Goal: Task Accomplishment & Management: Complete application form

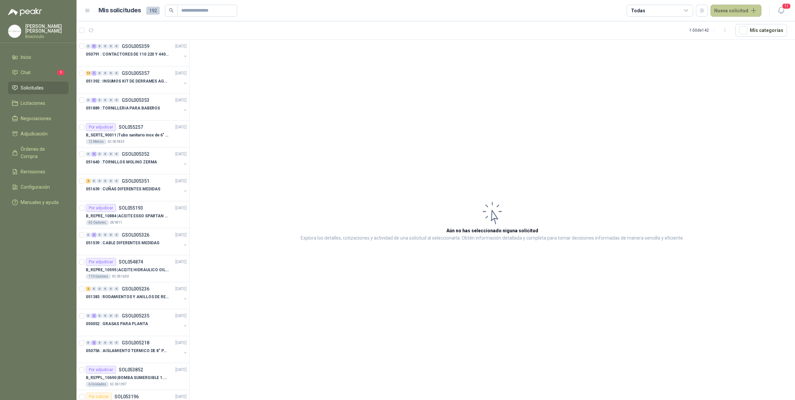
click at [736, 12] on button "Nueva solicitud" at bounding box center [736, 11] width 51 height 12
click at [724, 27] on link "Solicitud" at bounding box center [744, 27] width 57 height 12
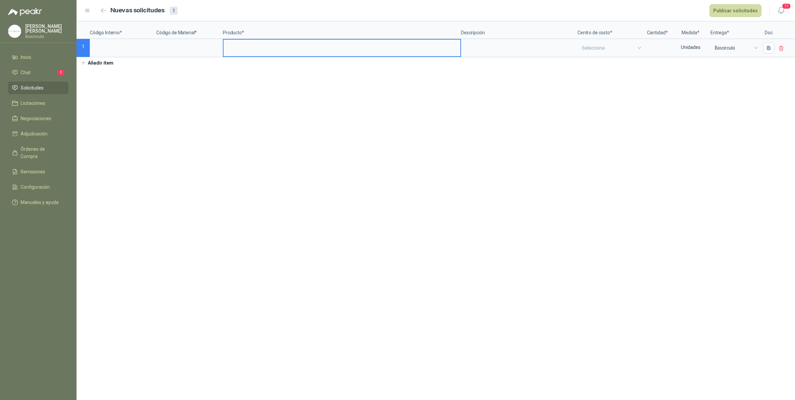
click at [289, 51] on input at bounding box center [342, 46] width 237 height 13
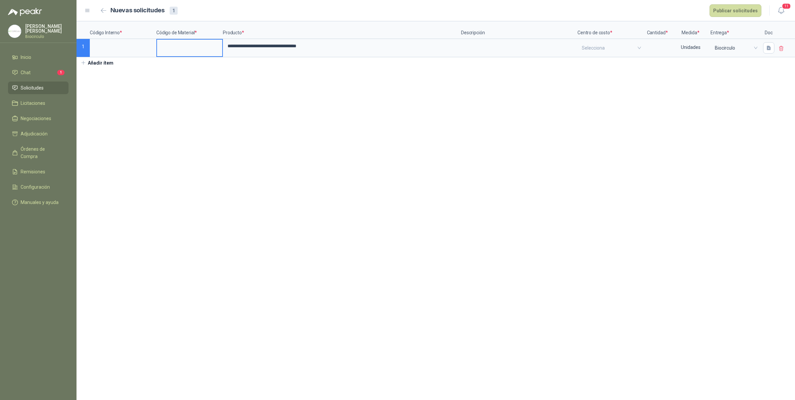
click at [159, 43] on input at bounding box center [189, 46] width 65 height 13
click at [604, 51] on input "search" at bounding box center [611, 48] width 58 height 17
click at [603, 74] on div "Mantenimiento" at bounding box center [611, 75] width 55 height 7
click at [612, 50] on span "Mantenimiento" at bounding box center [611, 48] width 58 height 10
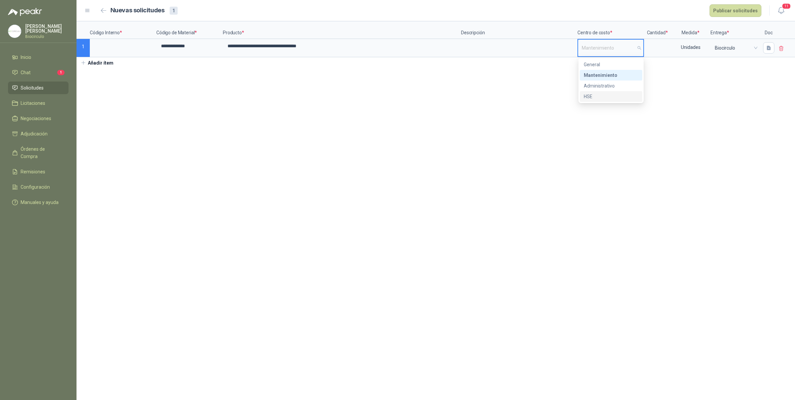
click at [593, 93] on div "HSE" at bounding box center [611, 96] width 55 height 7
click at [664, 52] on input at bounding box center [657, 46] width 25 height 13
type input "*"
click at [132, 43] on input at bounding box center [122, 46] width 65 height 13
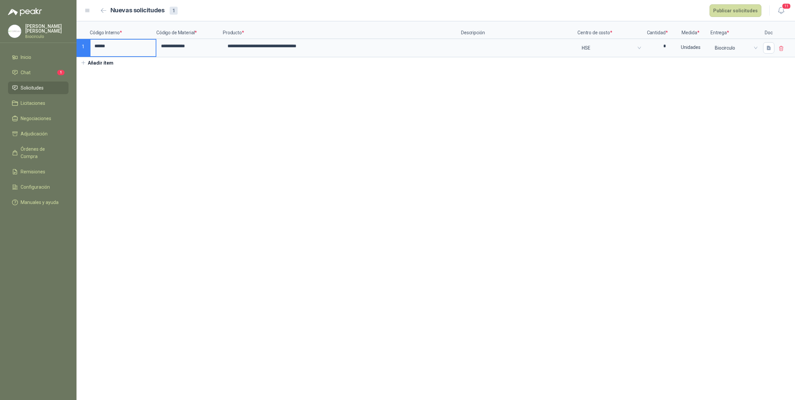
click at [93, 47] on input "******" at bounding box center [122, 46] width 65 height 13
type input "*********"
click at [734, 14] on button "Publicar solicitudes" at bounding box center [736, 10] width 52 height 13
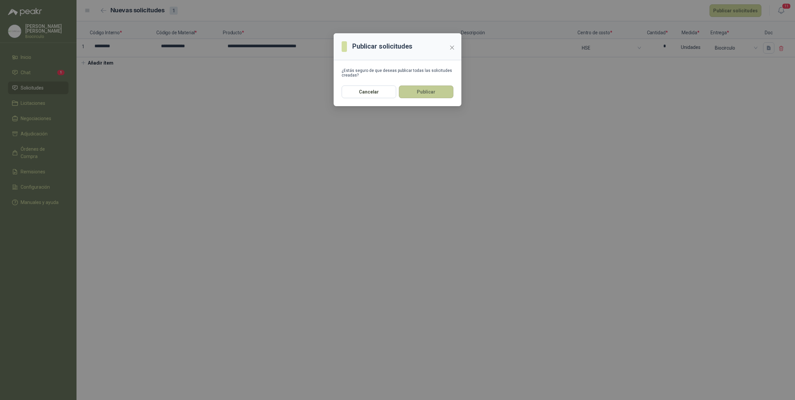
click at [409, 89] on button "Publicar" at bounding box center [426, 92] width 55 height 13
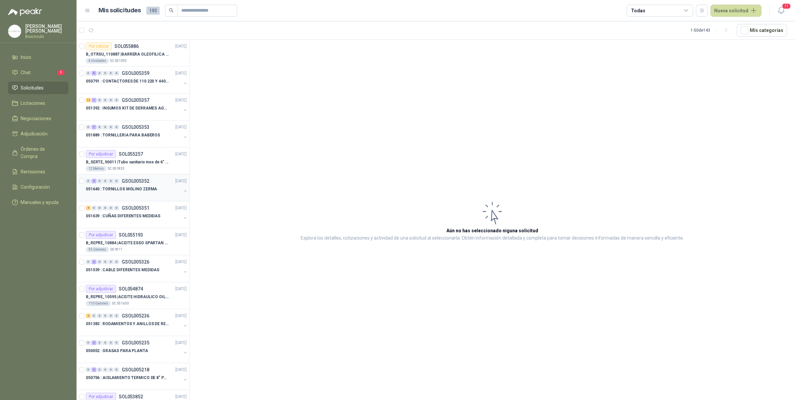
click at [132, 197] on div at bounding box center [133, 195] width 95 height 5
click at [138, 165] on p "B_SERTE_90011 | Tubo sanitario inox de 6" con ferula" at bounding box center [127, 162] width 83 height 6
click at [136, 134] on p "051889 : TORNILLERIA PARA BABEROS" at bounding box center [123, 135] width 74 height 6
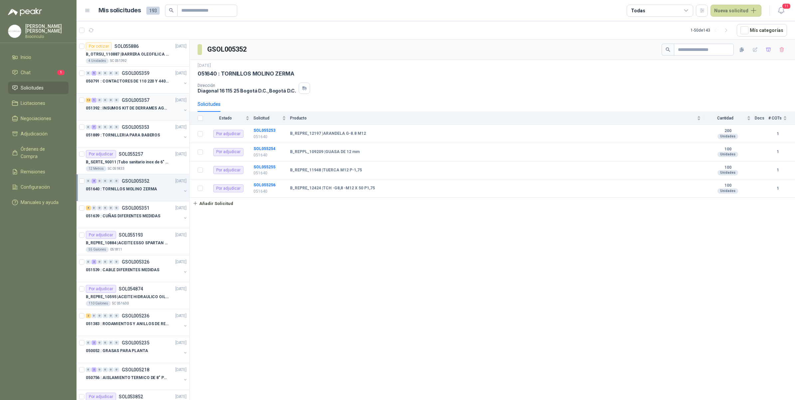
click at [145, 103] on div "12 1 0 0 0 0 GSOL005357 [DATE]" at bounding box center [137, 100] width 102 height 8
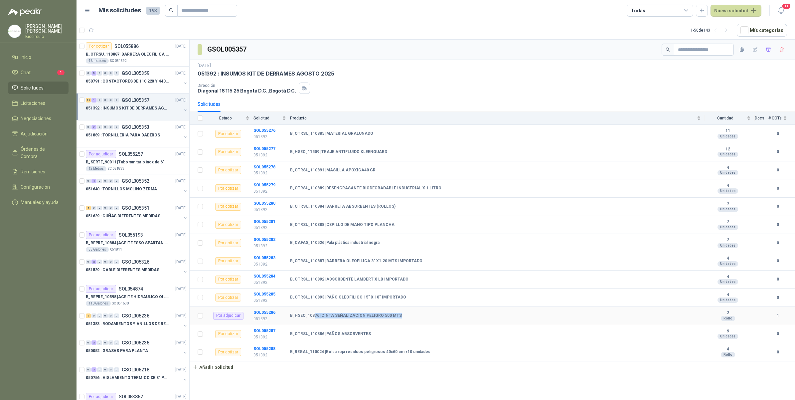
drag, startPoint x: 314, startPoint y: 314, endPoint x: 402, endPoint y: 317, distance: 88.2
click at [402, 317] on div "B_HSEQ_10876 | CINTA SEÑALIZACION PELIGRO 500 MTS" at bounding box center [495, 315] width 411 height 5
drag, startPoint x: 402, startPoint y: 317, endPoint x: 387, endPoint y: 313, distance: 15.7
click at [387, 313] on td "B_HSEQ_10876 | CINTA SEÑALIZACION PELIGRO 500 MTS" at bounding box center [497, 316] width 415 height 18
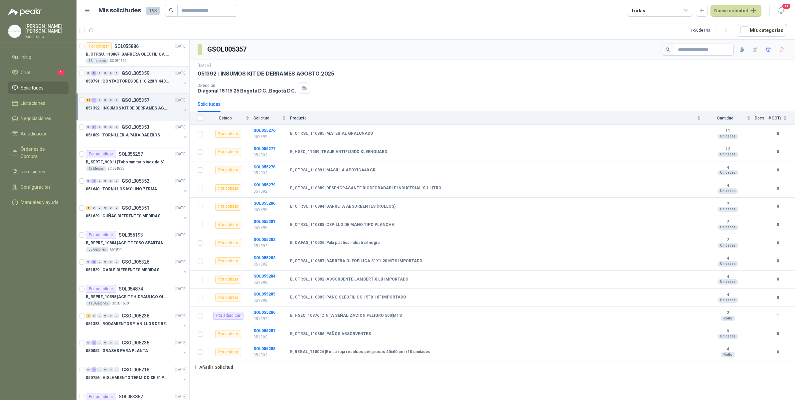
click at [129, 76] on p "GSOL005359" at bounding box center [136, 73] width 28 height 5
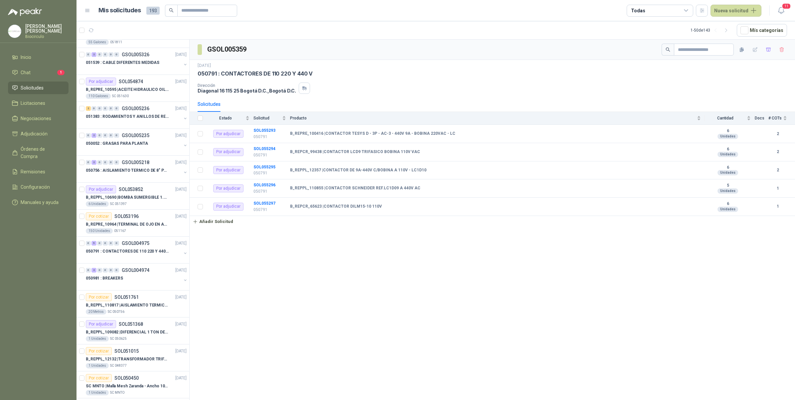
scroll to position [208, 0]
click at [137, 271] on p "GSOL004974" at bounding box center [136, 269] width 28 height 5
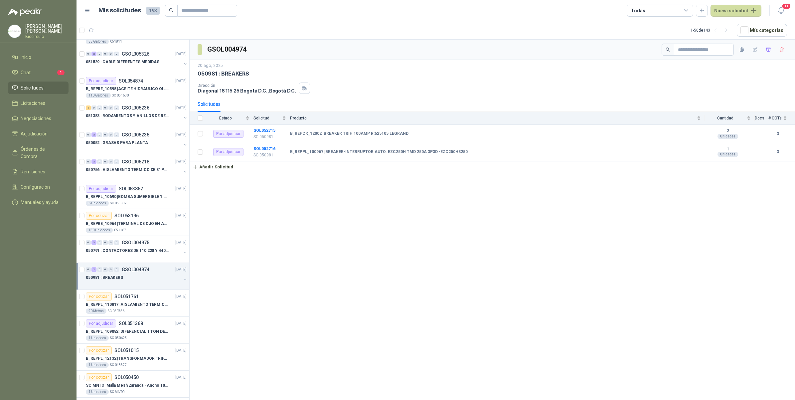
click at [183, 279] on button "button" at bounding box center [185, 279] width 5 height 5
click at [152, 296] on div "Por adjudicar SOL052715" at bounding box center [139, 296] width 93 height 8
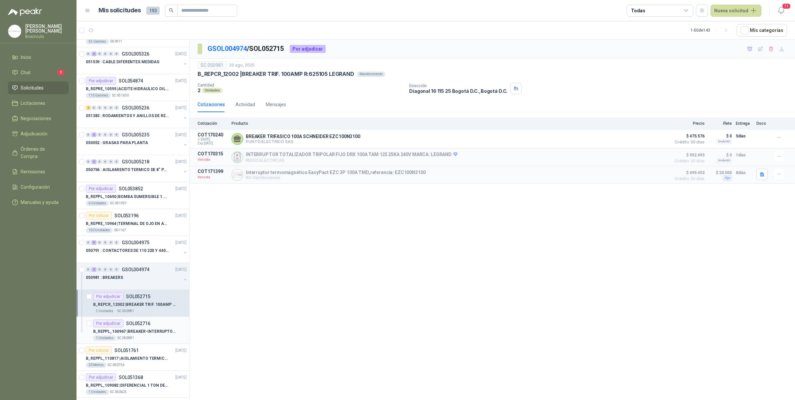
click at [145, 325] on p "SOL052716" at bounding box center [138, 323] width 24 height 5
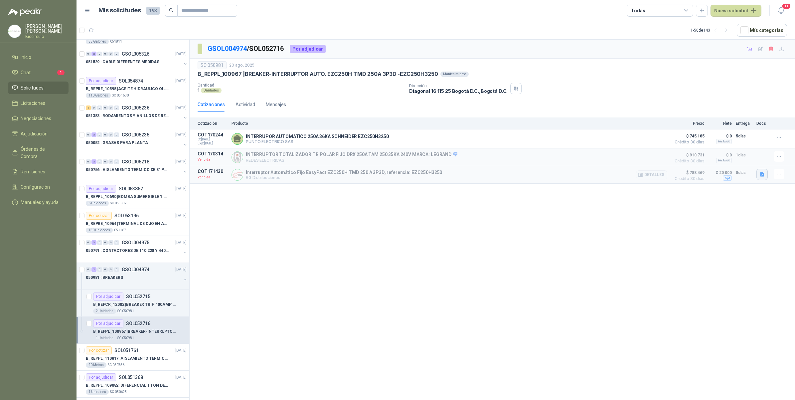
click at [762, 176] on icon "button" at bounding box center [762, 174] width 4 height 4
click at [730, 167] on div "[PERSON_NAME] Electric_EasyPact-EZC_EZC250H3250.pdf" at bounding box center [702, 161] width 132 height 16
drag, startPoint x: 730, startPoint y: 167, endPoint x: 727, endPoint y: 162, distance: 5.8
click at [727, 162] on button "[PERSON_NAME] Electric_EasyPact-EZC_EZC250H3250.pdf" at bounding box center [702, 161] width 124 height 7
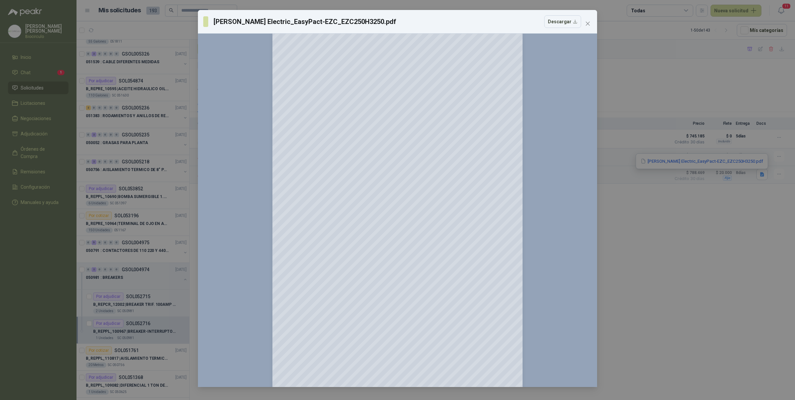
scroll to position [624, 0]
click at [769, 242] on div "[PERSON_NAME] Electric_EasyPact-EZC_EZC250H3250.pdf Descargar 150 %" at bounding box center [397, 200] width 795 height 400
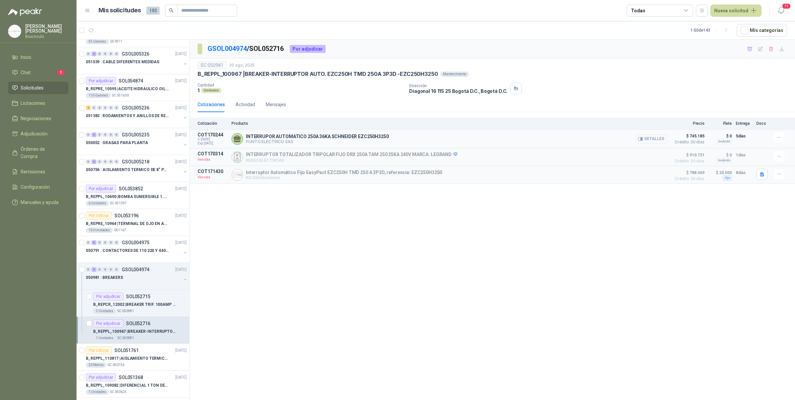
click at [659, 136] on button "Detalles" at bounding box center [651, 138] width 31 height 9
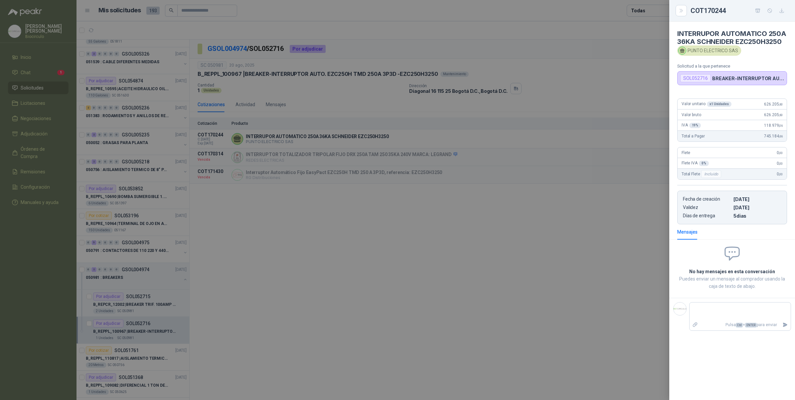
click at [638, 160] on div at bounding box center [397, 200] width 795 height 400
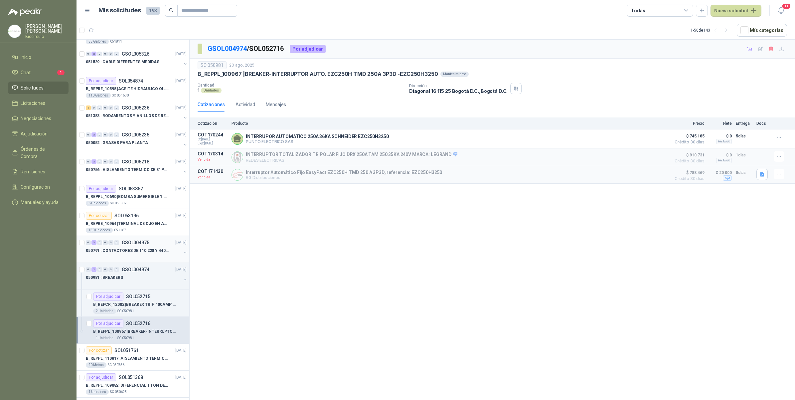
click at [135, 251] on p "050791 : CONTACTORES DE 110 220 Y 440 V" at bounding box center [127, 251] width 83 height 6
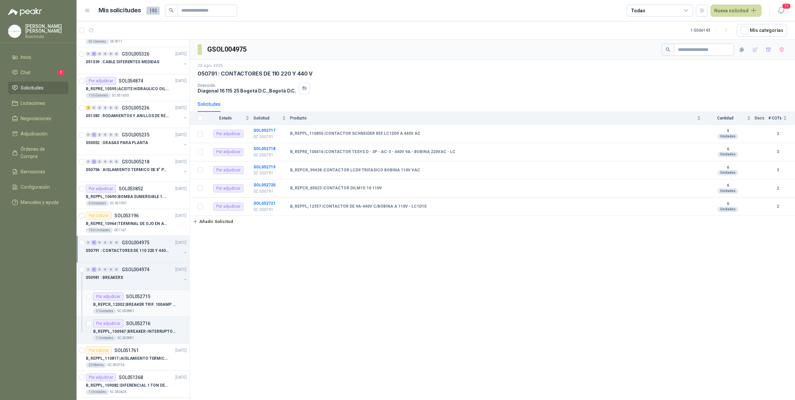
click at [149, 308] on div "B_REPCR_12002 | BREAKER TRIF. 100AMP R:625105 [PERSON_NAME]" at bounding box center [139, 304] width 93 height 8
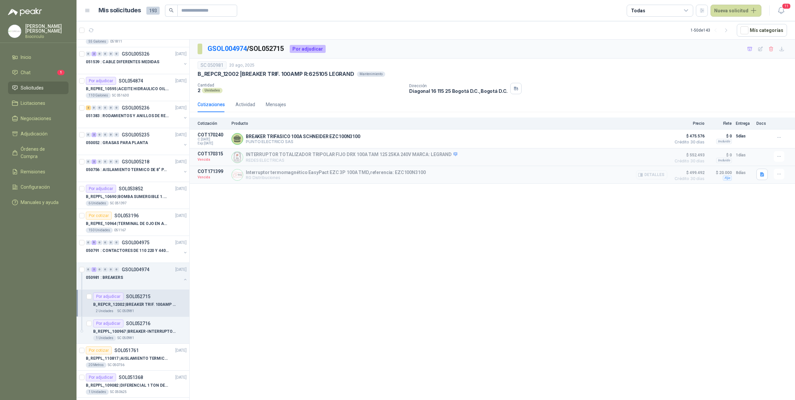
click at [657, 175] on button "Detalles" at bounding box center [651, 174] width 31 height 9
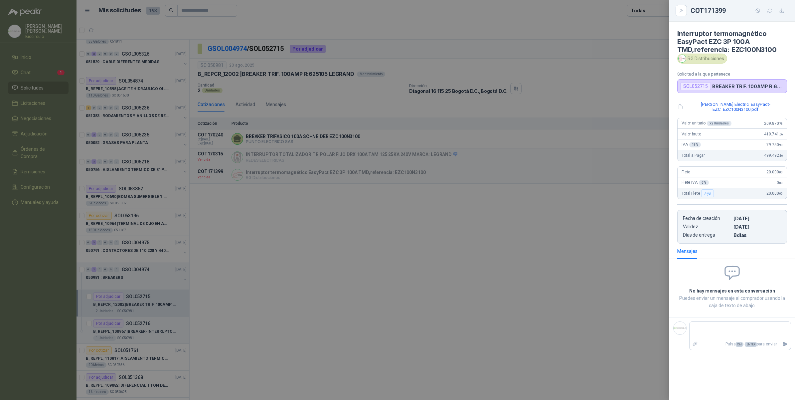
click at [653, 214] on div at bounding box center [397, 200] width 795 height 400
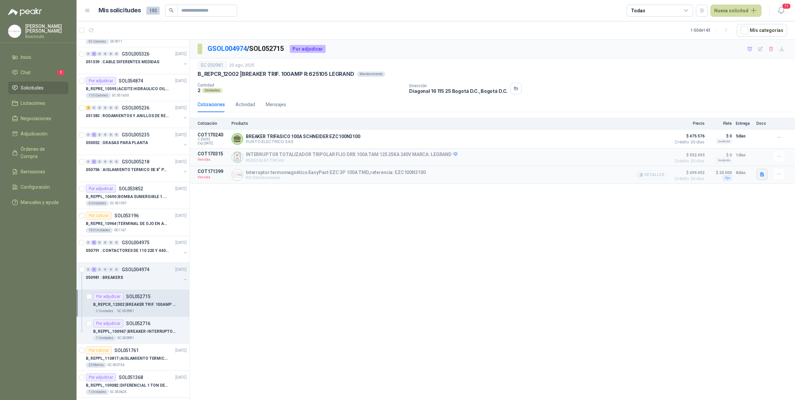
click at [760, 175] on icon "button" at bounding box center [763, 175] width 6 height 6
click at [694, 159] on button "[PERSON_NAME] Electric_EasyPact-EZC_EZC100N3100.pdf" at bounding box center [702, 161] width 124 height 7
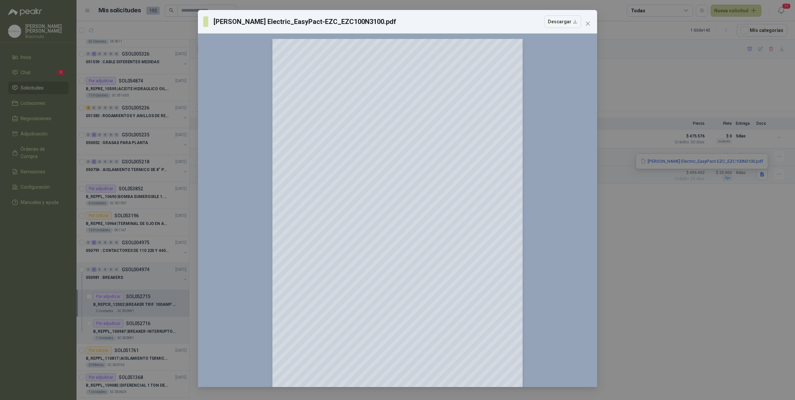
click at [662, 279] on div "[PERSON_NAME] Electric_EasyPact-EZC_EZC100N3100.pdf Descargar 150 %" at bounding box center [397, 200] width 795 height 400
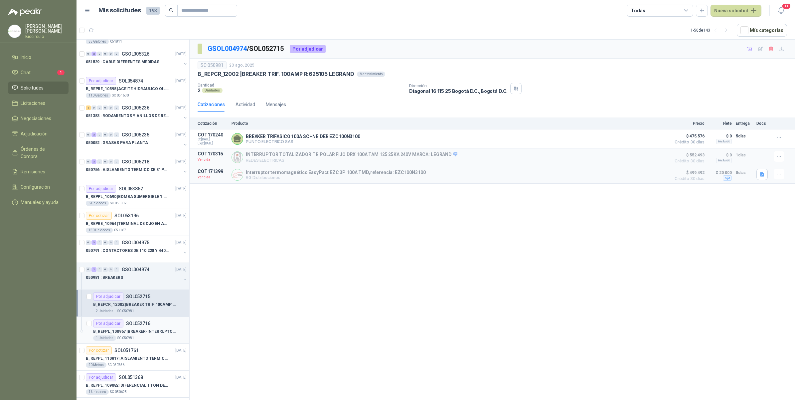
click at [143, 329] on div "B_REPPL_100967 | BREAKER-INTERRUPTOR AUTO. EZC250H TMD 250A 3P3D -EZC250H3250" at bounding box center [139, 331] width 93 height 8
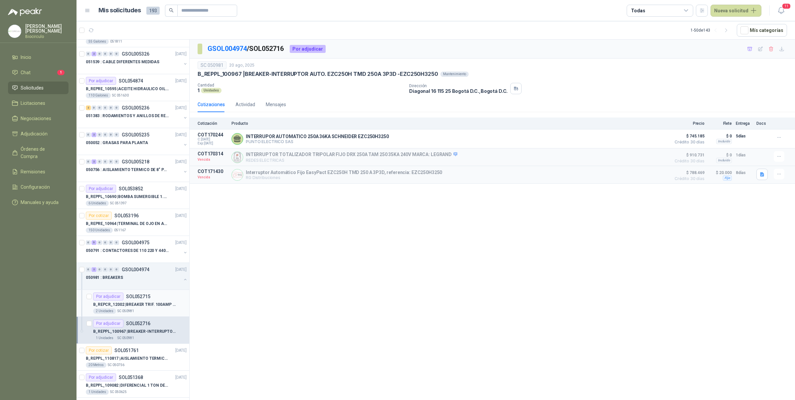
click at [138, 304] on p "B_REPCR_12002 | BREAKER TRIF. 100AMP R:625105 [PERSON_NAME]" at bounding box center [134, 304] width 83 height 6
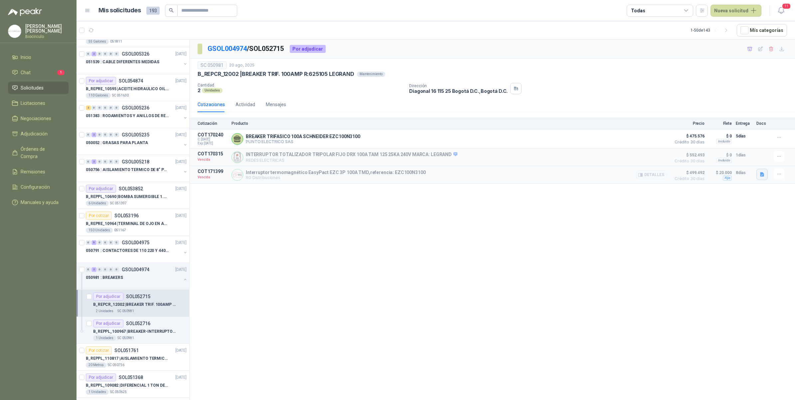
click at [763, 175] on icon "button" at bounding box center [762, 174] width 4 height 4
click at [691, 163] on button "[PERSON_NAME] Electric_EasyPact-EZC_EZC100N3100.pdf" at bounding box center [702, 161] width 124 height 7
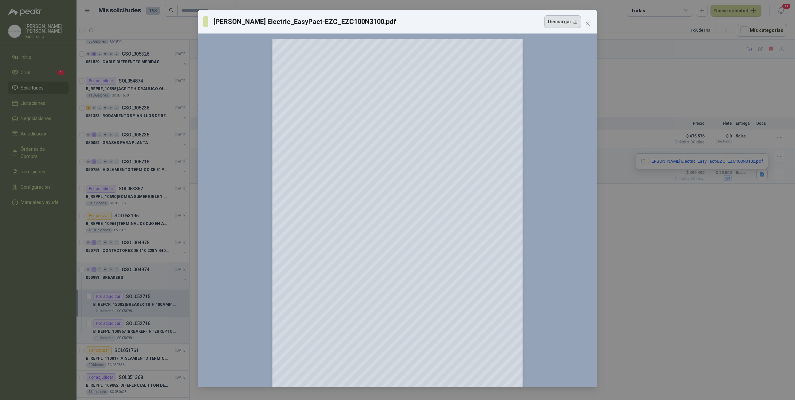
click at [556, 24] on button "Descargar" at bounding box center [562, 21] width 37 height 13
click at [643, 81] on div "[PERSON_NAME] Electric_EasyPact-EZC_EZC100N3100.pdf Descargar 150 %" at bounding box center [397, 200] width 795 height 400
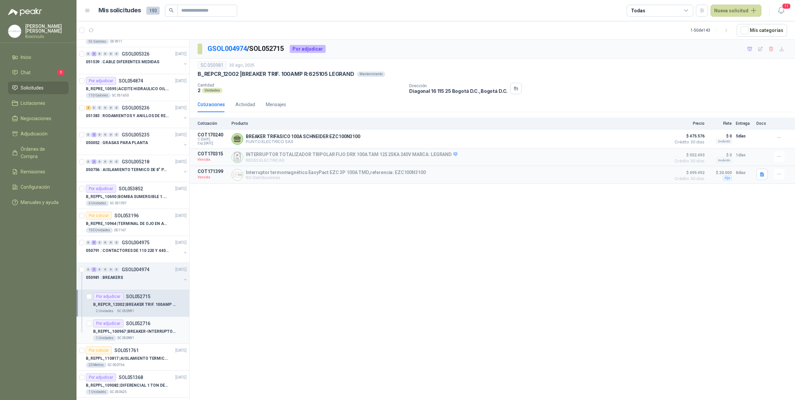
click at [152, 330] on p "B_REPPL_100967 | BREAKER-INTERRUPTOR AUTO. EZC250H TMD 250A 3P3D -EZC250H3250" at bounding box center [134, 331] width 83 height 6
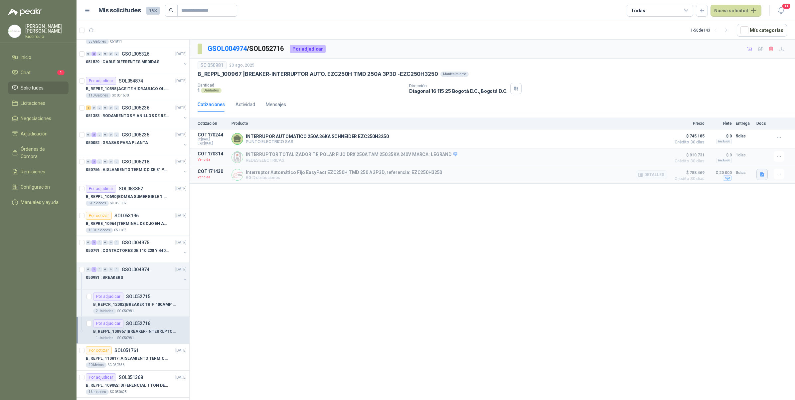
click at [760, 175] on icon "button" at bounding box center [763, 175] width 6 height 6
click at [719, 162] on button "[PERSON_NAME] Electric_EasyPact-EZC_EZC250H3250.pdf" at bounding box center [702, 161] width 124 height 7
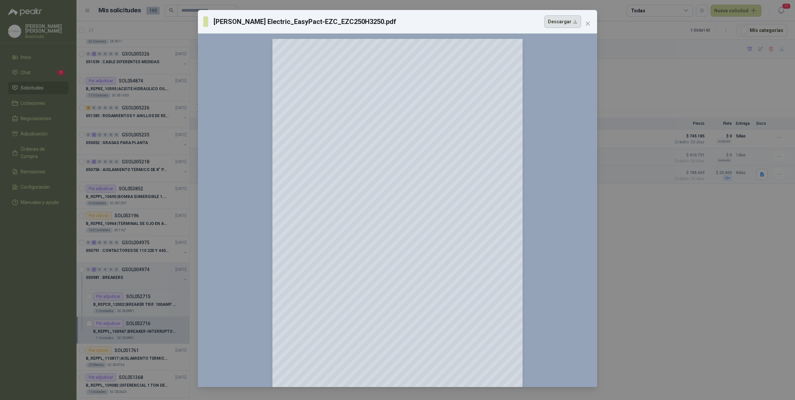
click at [576, 25] on button "Descargar" at bounding box center [562, 21] width 37 height 13
drag, startPoint x: 640, startPoint y: 132, endPoint x: 649, endPoint y: 145, distance: 15.4
click at [641, 133] on div "[PERSON_NAME] Electric_EasyPact-EZC_EZC250H3250.pdf Descargar 150 %" at bounding box center [397, 200] width 795 height 400
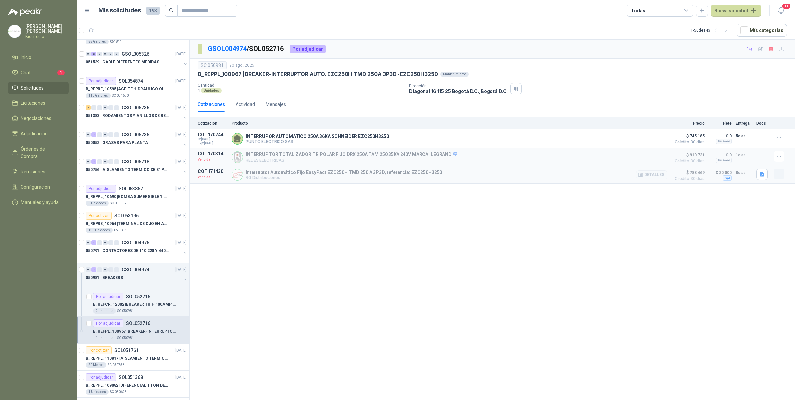
click at [777, 179] on button "button" at bounding box center [779, 174] width 11 height 11
click at [769, 163] on button "Solicitar Recotización" at bounding box center [765, 161] width 53 height 11
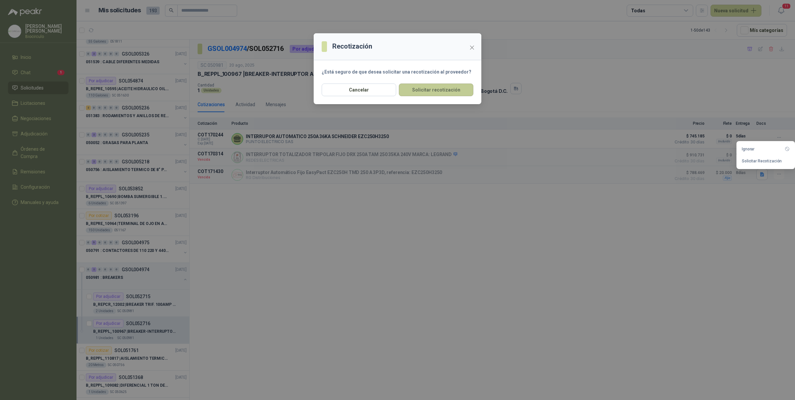
click at [434, 89] on button "Solicitar recotización" at bounding box center [436, 90] width 75 height 13
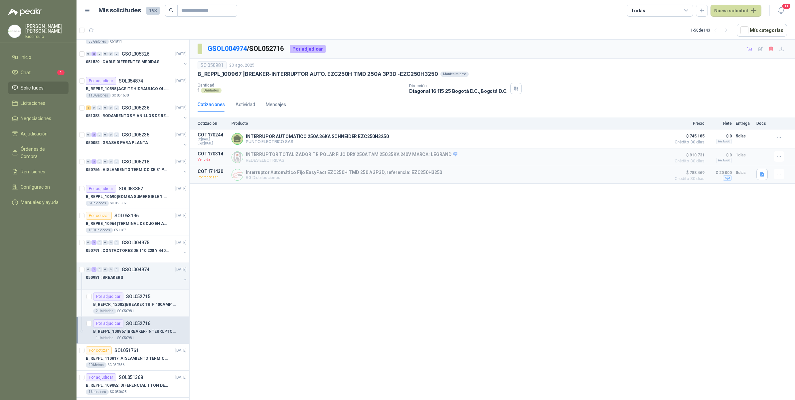
click at [148, 303] on p "B_REPCR_12002 | BREAKER TRIF. 100AMP R:625105 [PERSON_NAME]" at bounding box center [134, 304] width 83 height 6
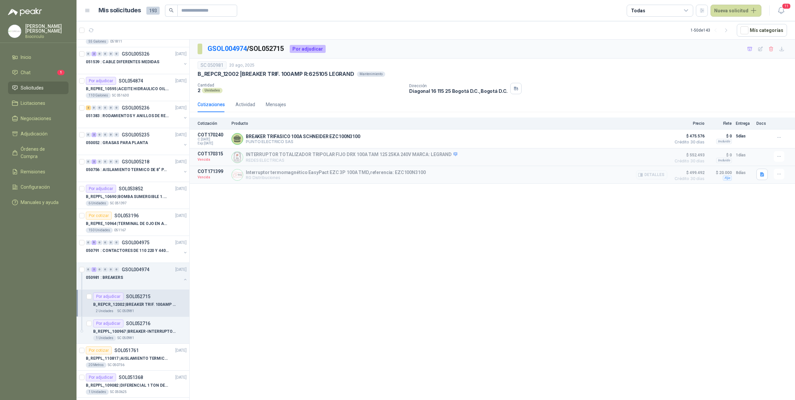
click at [787, 175] on article "COT171399 Vencida Interruptor termomagnético EasyPact EZC 3P 100A TMD,referenci…" at bounding box center [493, 175] width 606 height 18
click at [779, 173] on icon "button" at bounding box center [780, 174] width 6 height 6
click at [762, 162] on button "Solicitar Recotización" at bounding box center [765, 161] width 53 height 11
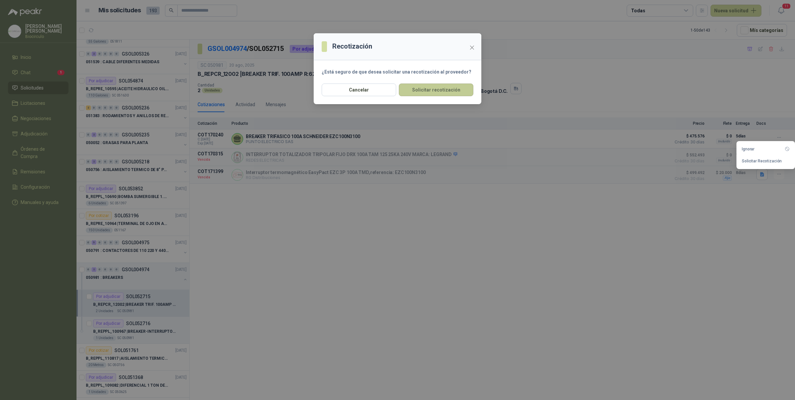
click at [435, 89] on button "Solicitar recotización" at bounding box center [436, 90] width 75 height 13
